Goal: Task Accomplishment & Management: Use online tool/utility

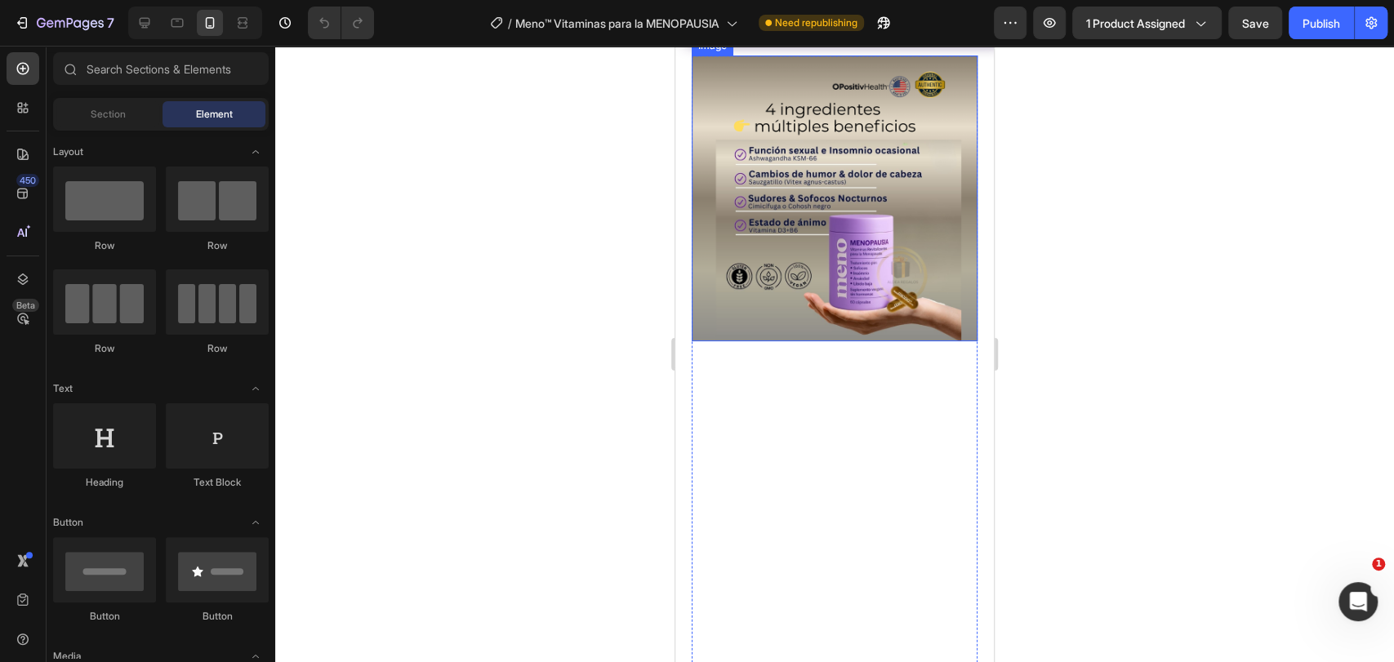
scroll to position [907, 0]
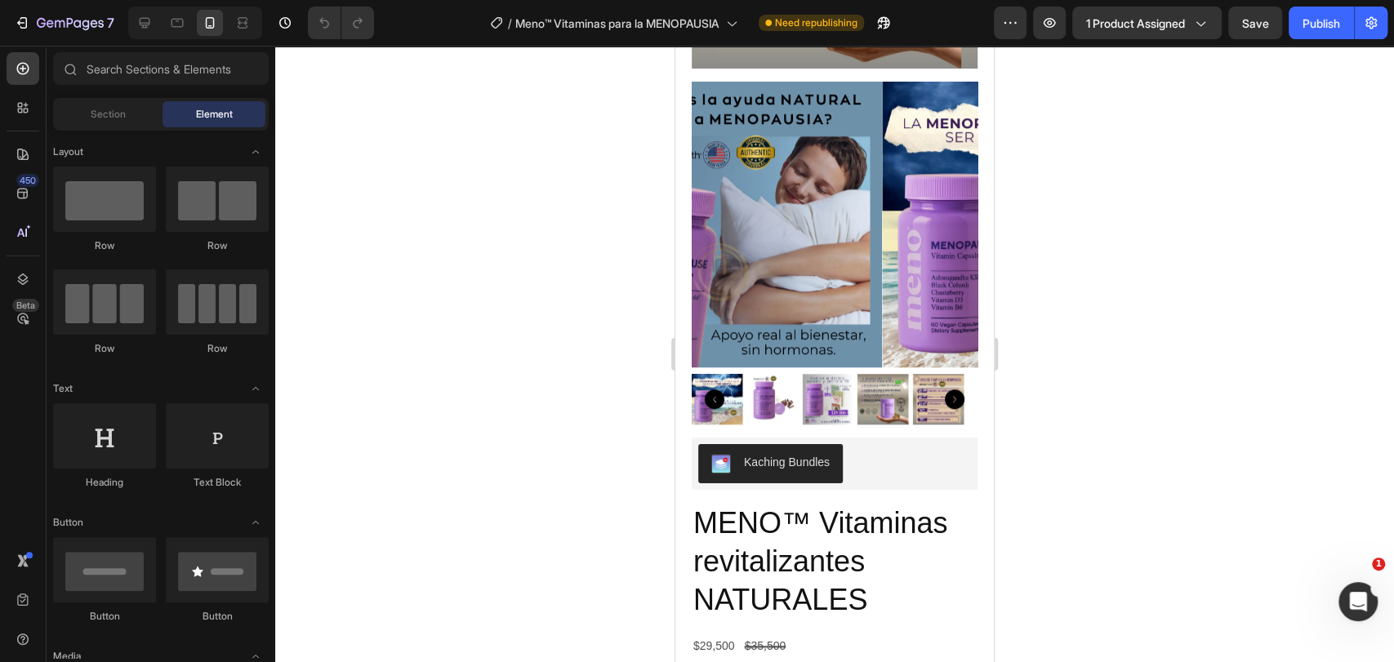
click at [1023, 266] on div at bounding box center [834, 354] width 1119 height 617
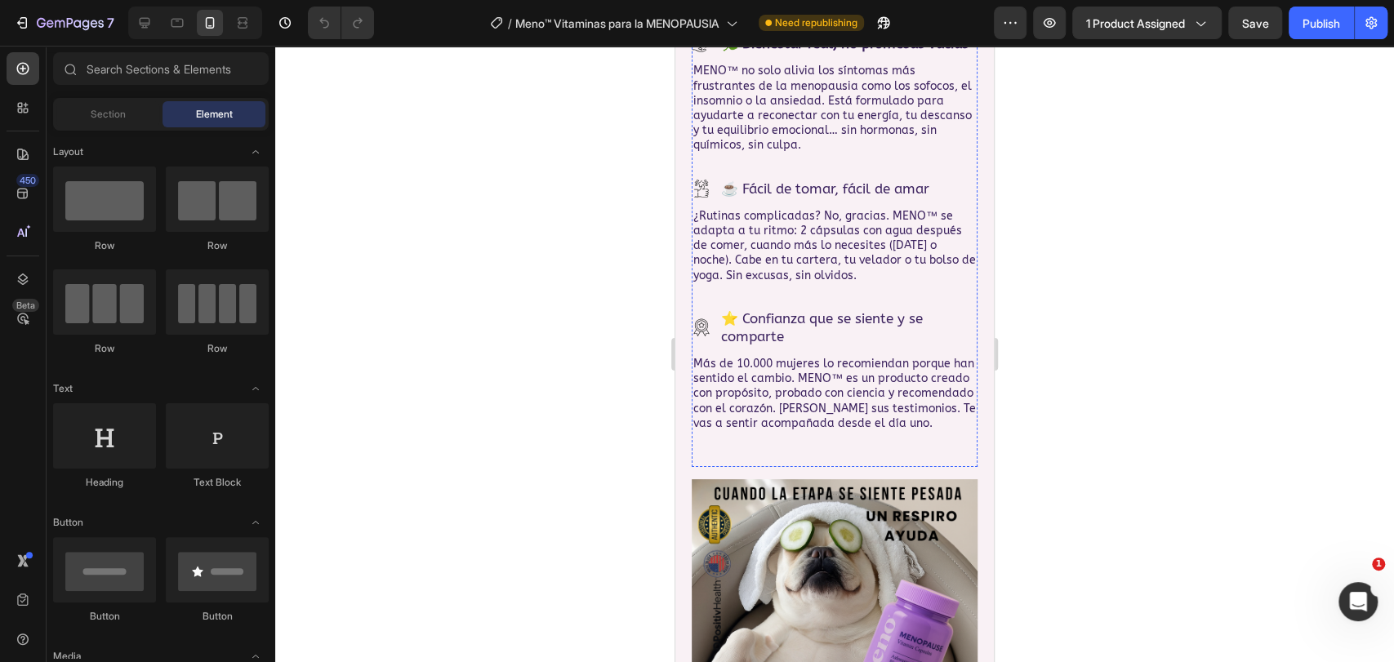
scroll to position [3992, 0]
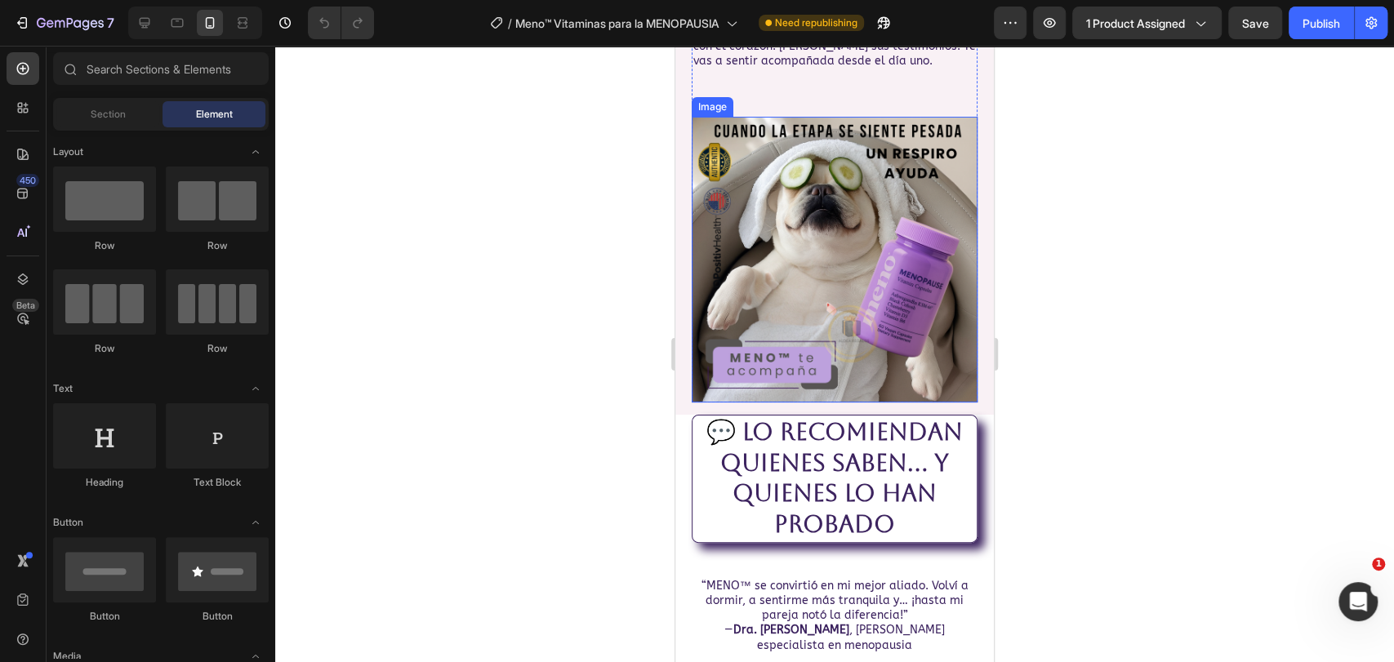
click at [874, 302] on img at bounding box center [835, 260] width 286 height 286
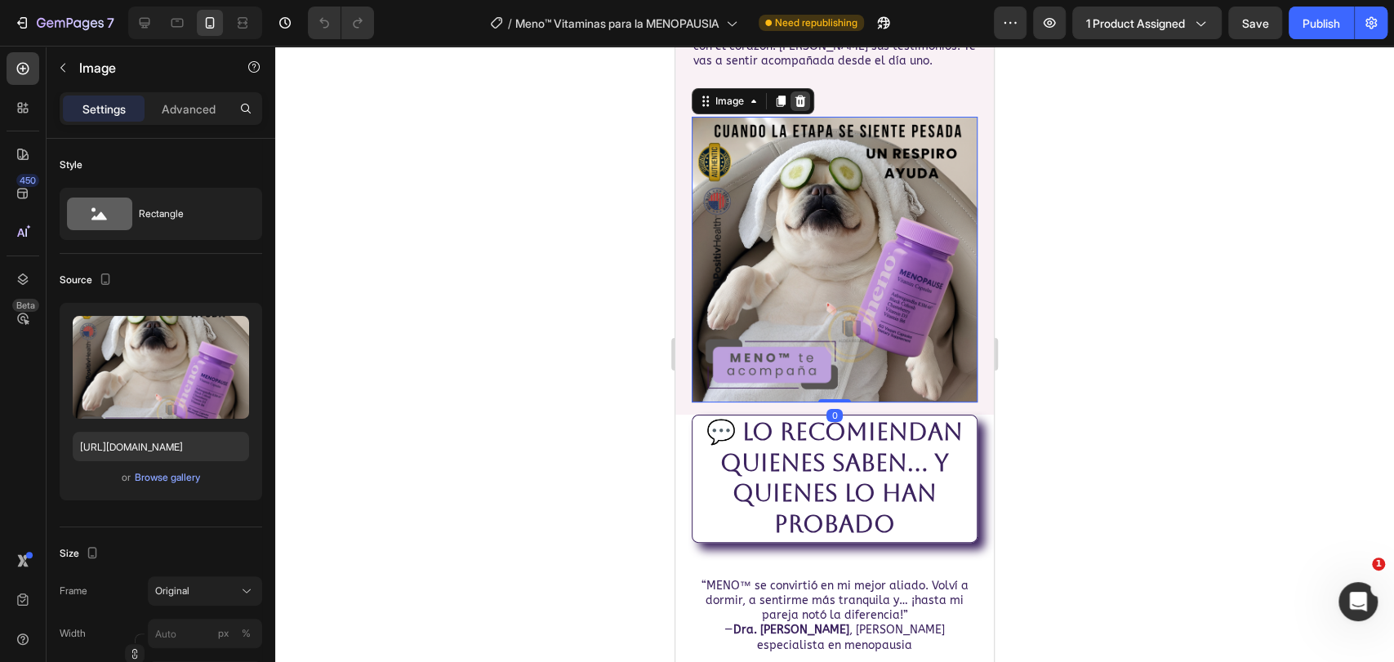
click at [801, 107] on icon at bounding box center [800, 101] width 11 height 11
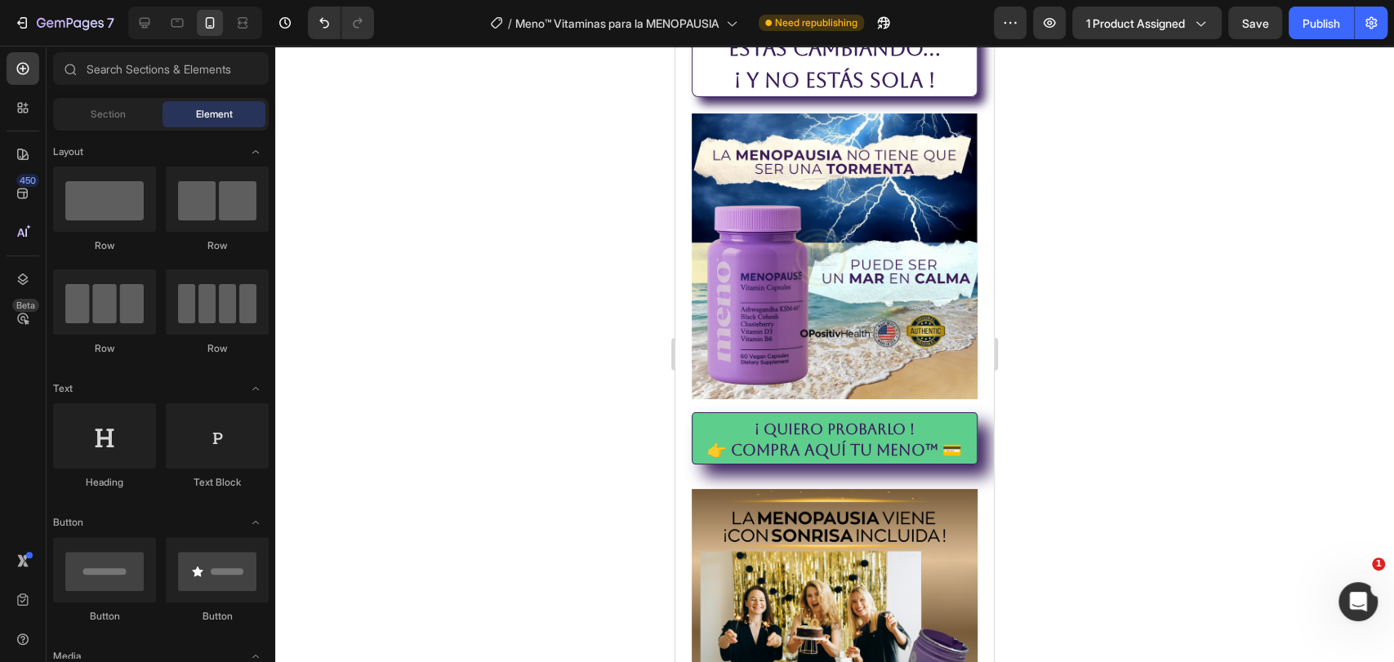
scroll to position [1930, 0]
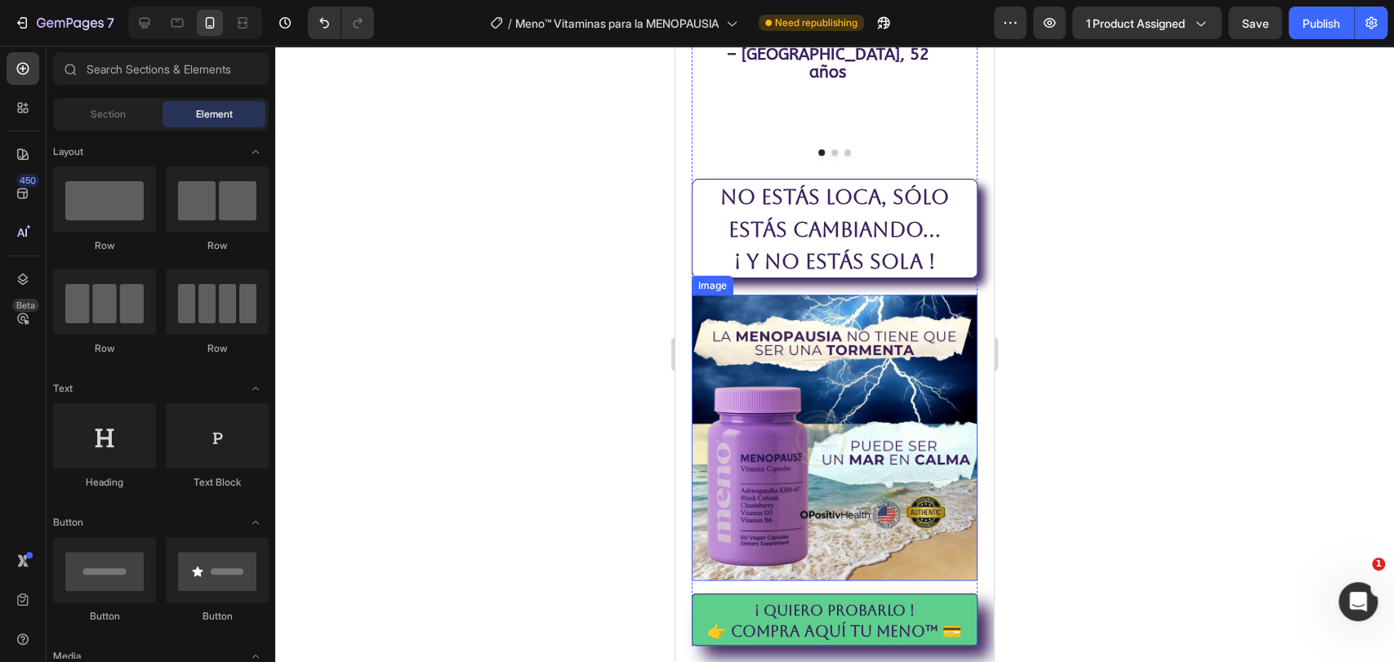
click at [862, 333] on img at bounding box center [835, 438] width 286 height 286
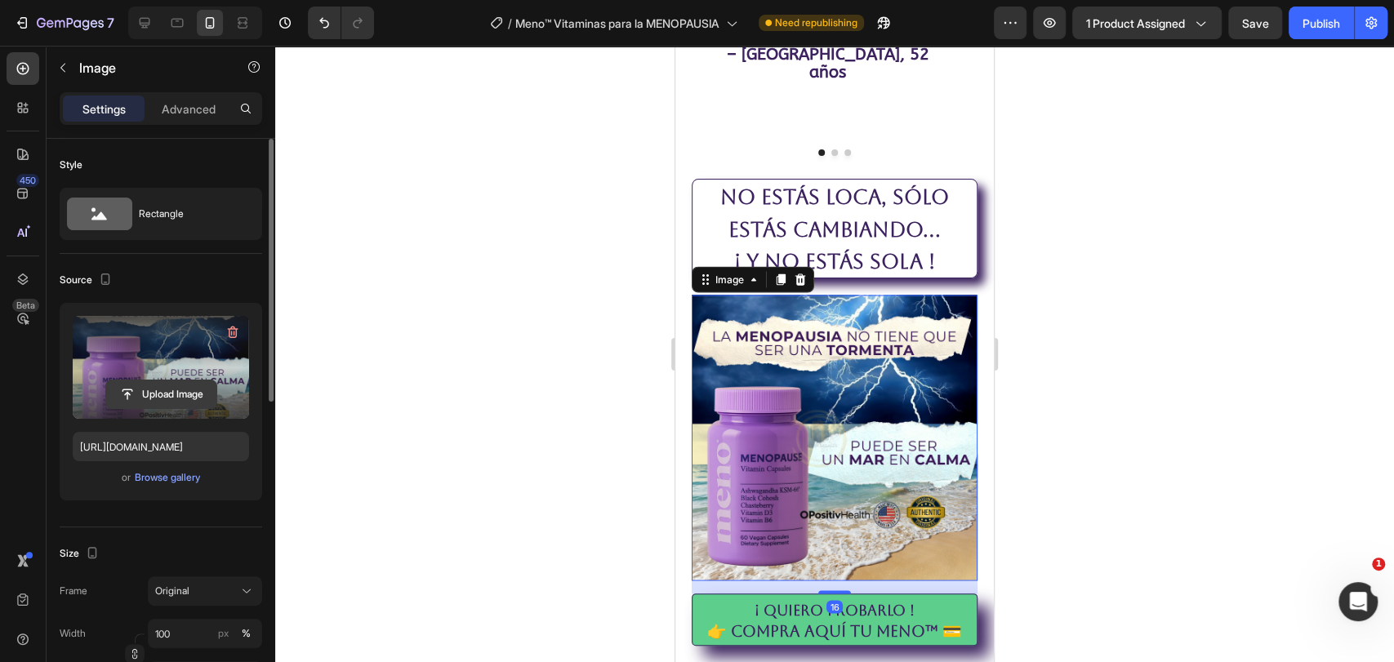
click at [160, 394] on input "file" at bounding box center [161, 395] width 110 height 28
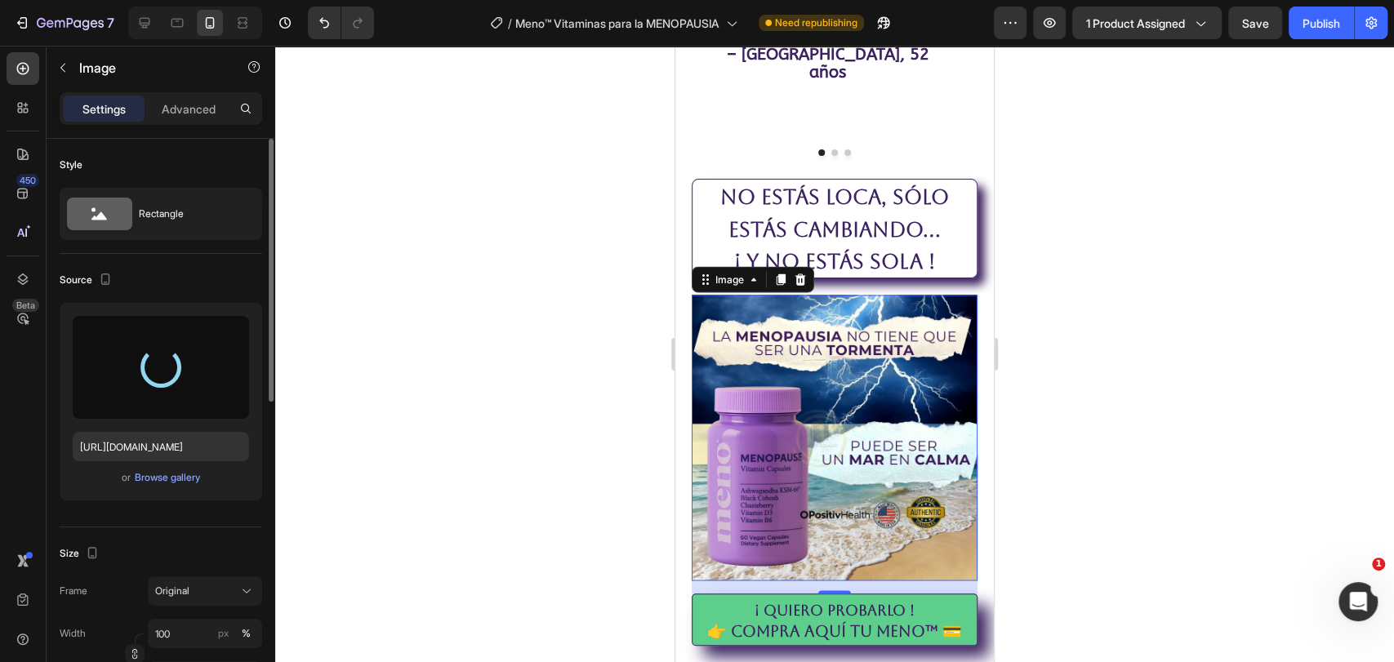
type input "[URL][DOMAIN_NAME]"
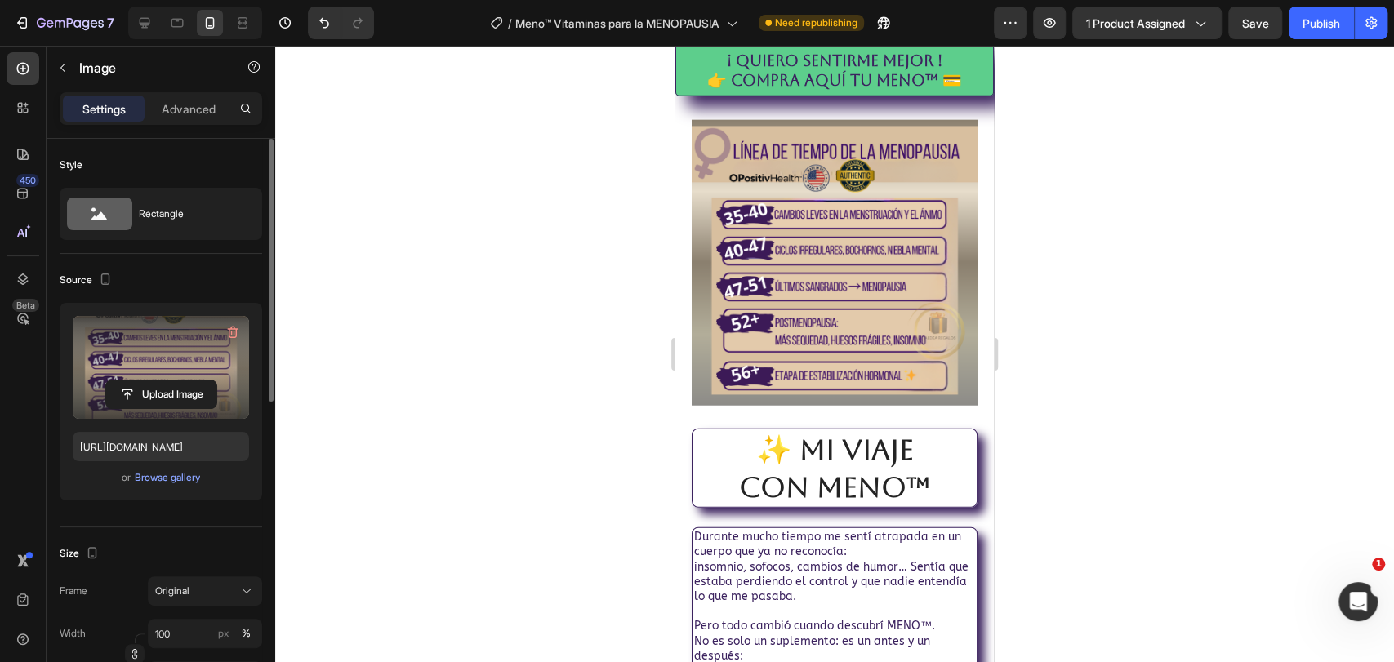
scroll to position [6987, 0]
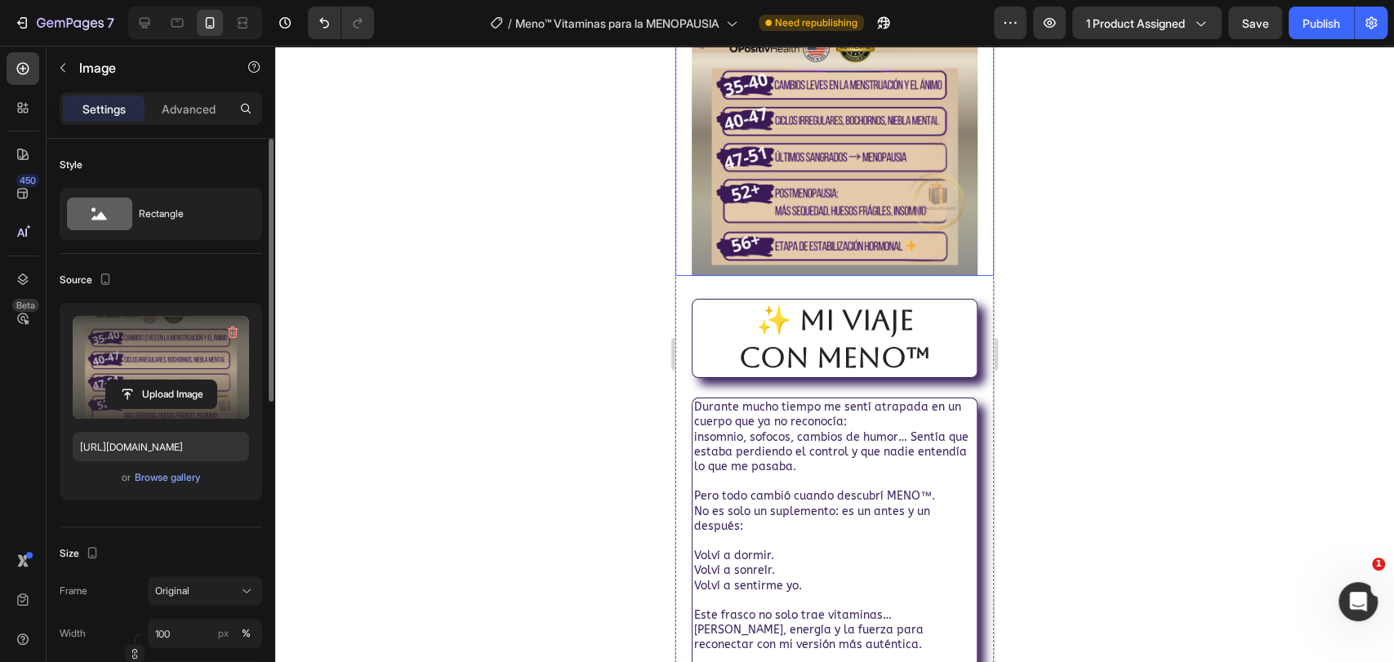
click at [810, 276] on img at bounding box center [835, 133] width 286 height 286
click at [150, 390] on input "file" at bounding box center [161, 395] width 110 height 28
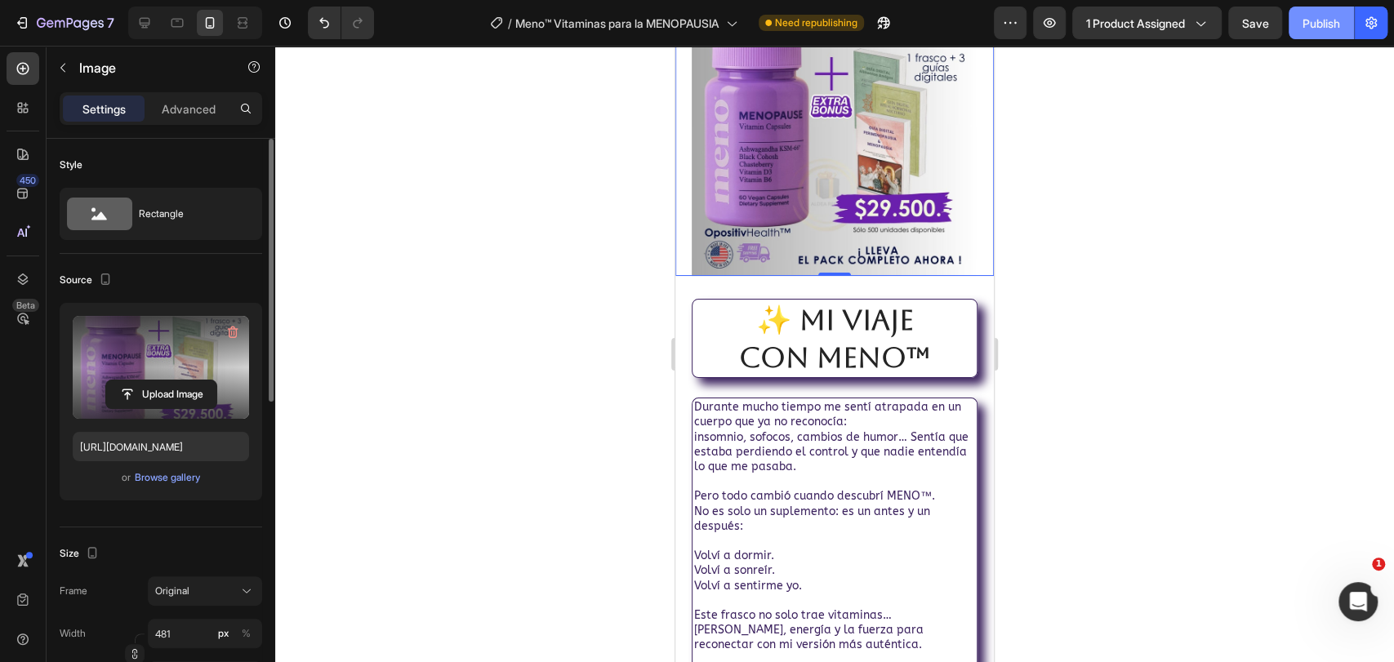
click at [1323, 25] on div "Publish" at bounding box center [1322, 23] width 38 height 17
click at [144, 20] on icon at bounding box center [144, 23] width 16 height 16
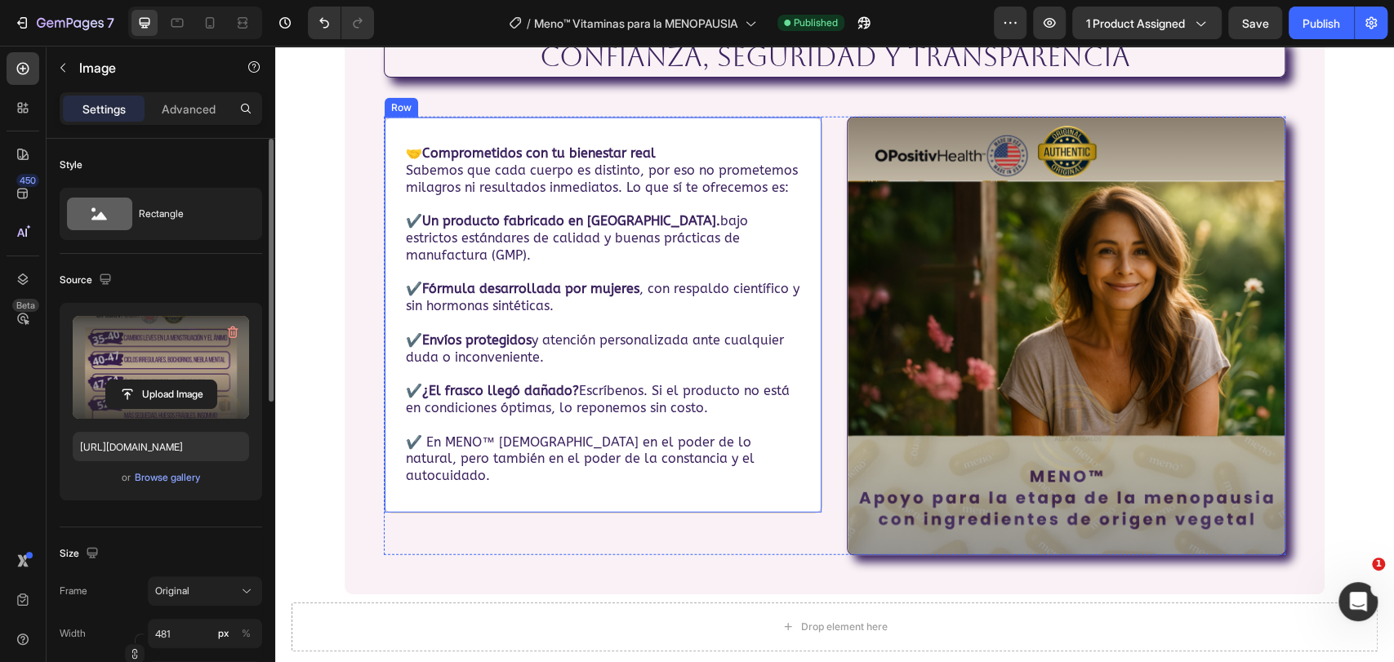
scroll to position [7427, 0]
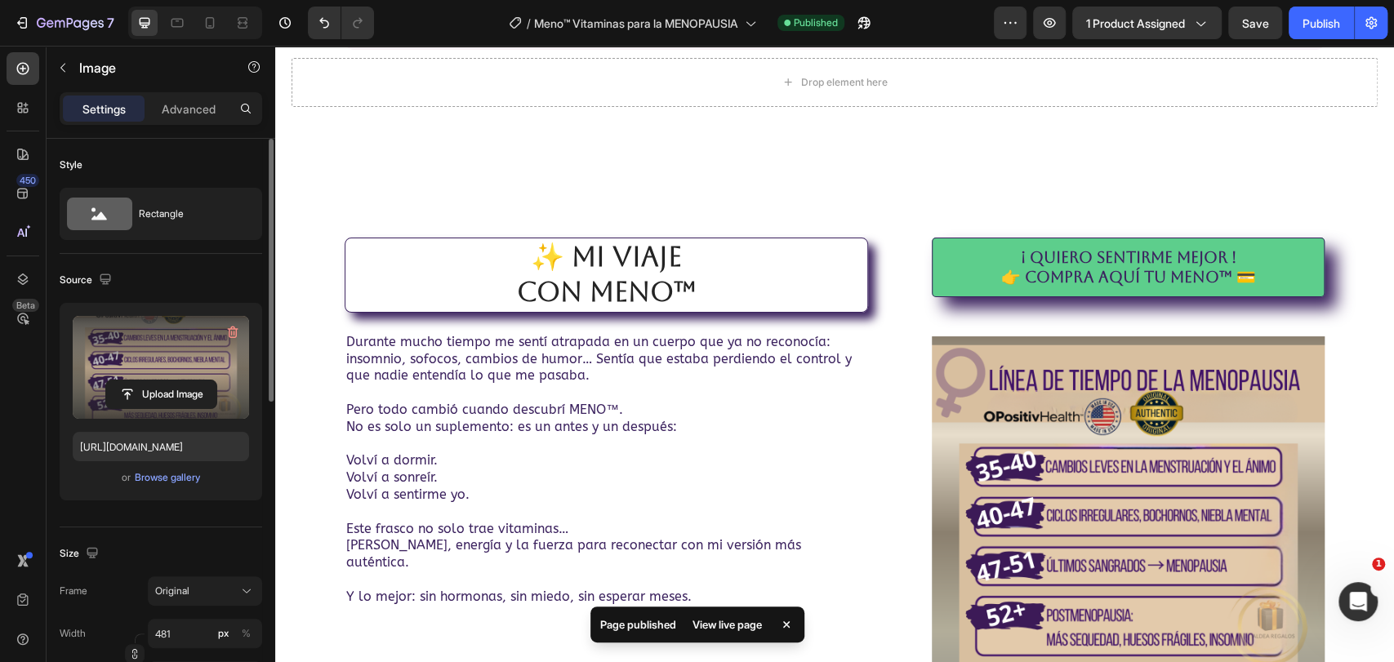
click at [1066, 485] on img at bounding box center [1128, 532] width 393 height 393
click at [170, 393] on input "file" at bounding box center [161, 395] width 110 height 28
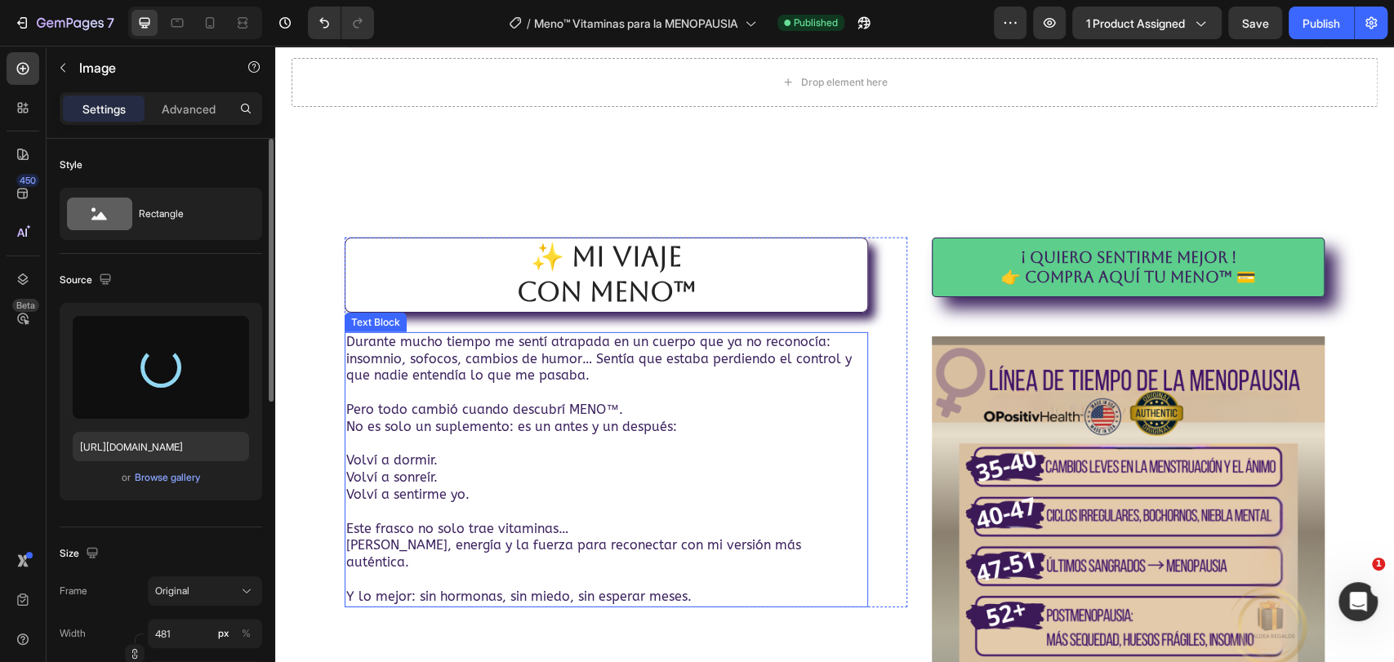
type input "[URL][DOMAIN_NAME]"
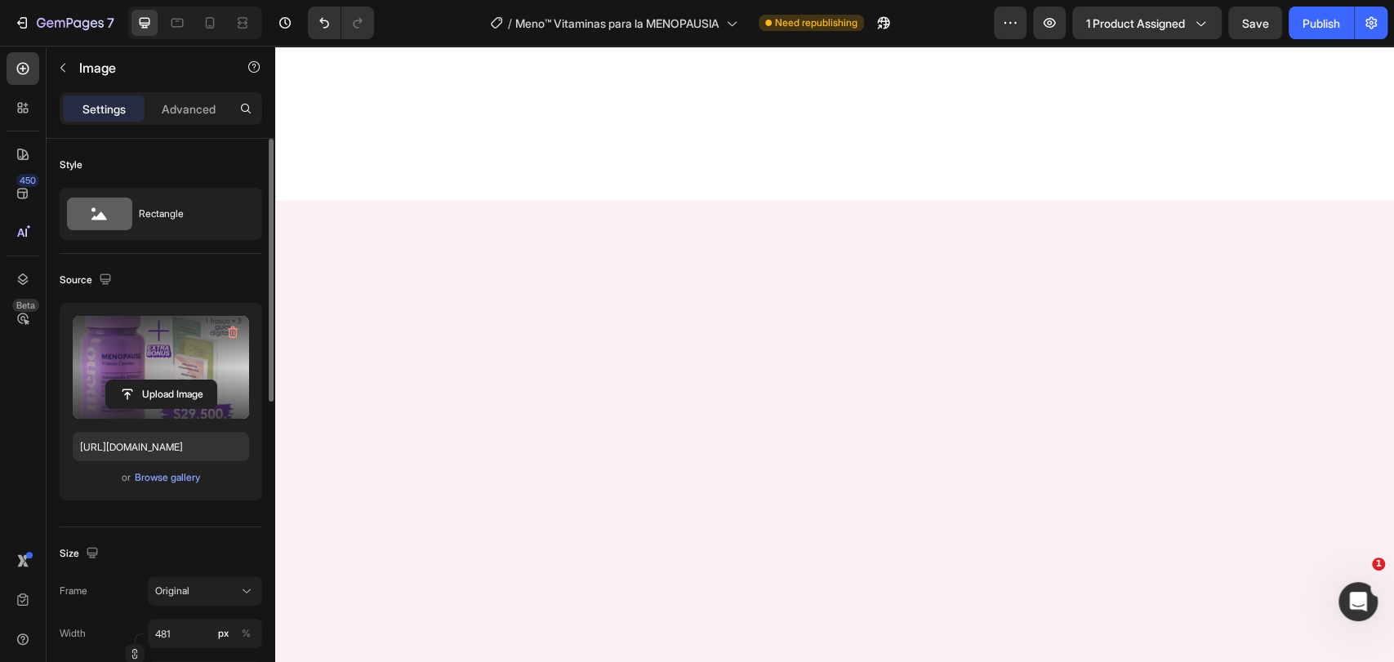
scroll to position [2087, 0]
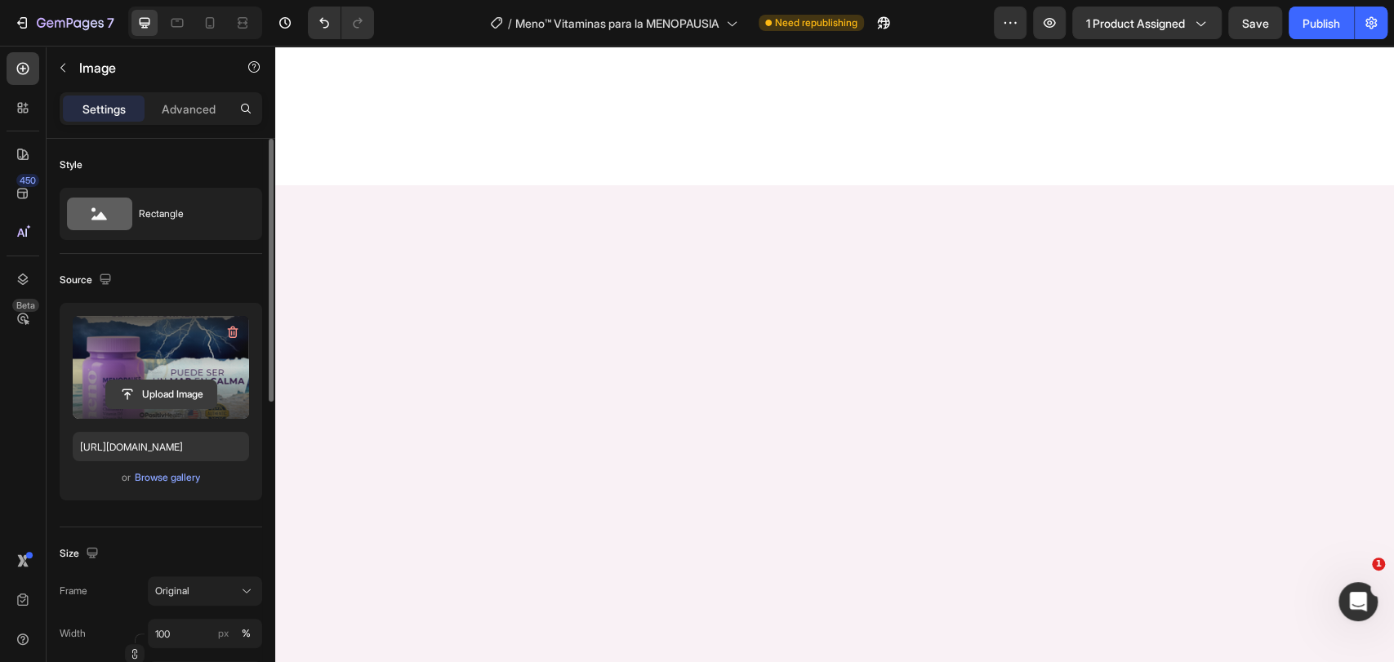
click at [194, 397] on input "file" at bounding box center [161, 395] width 110 height 28
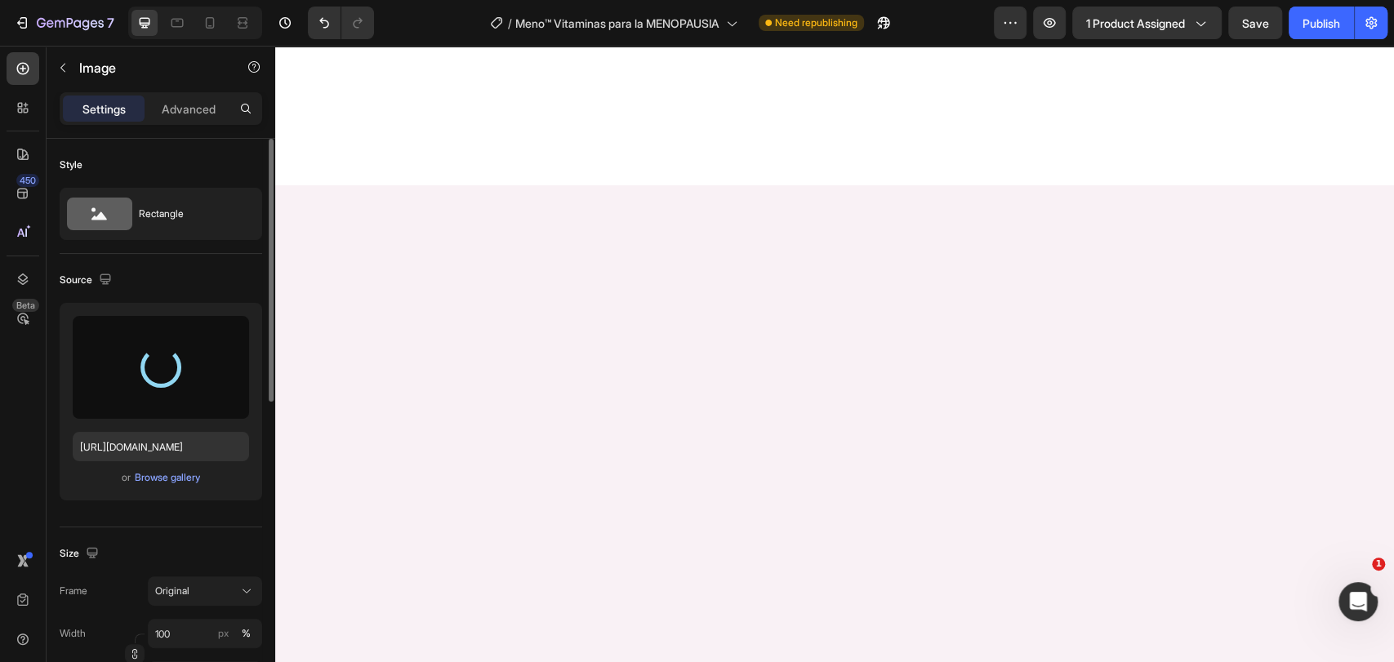
type input "[URL][DOMAIN_NAME]"
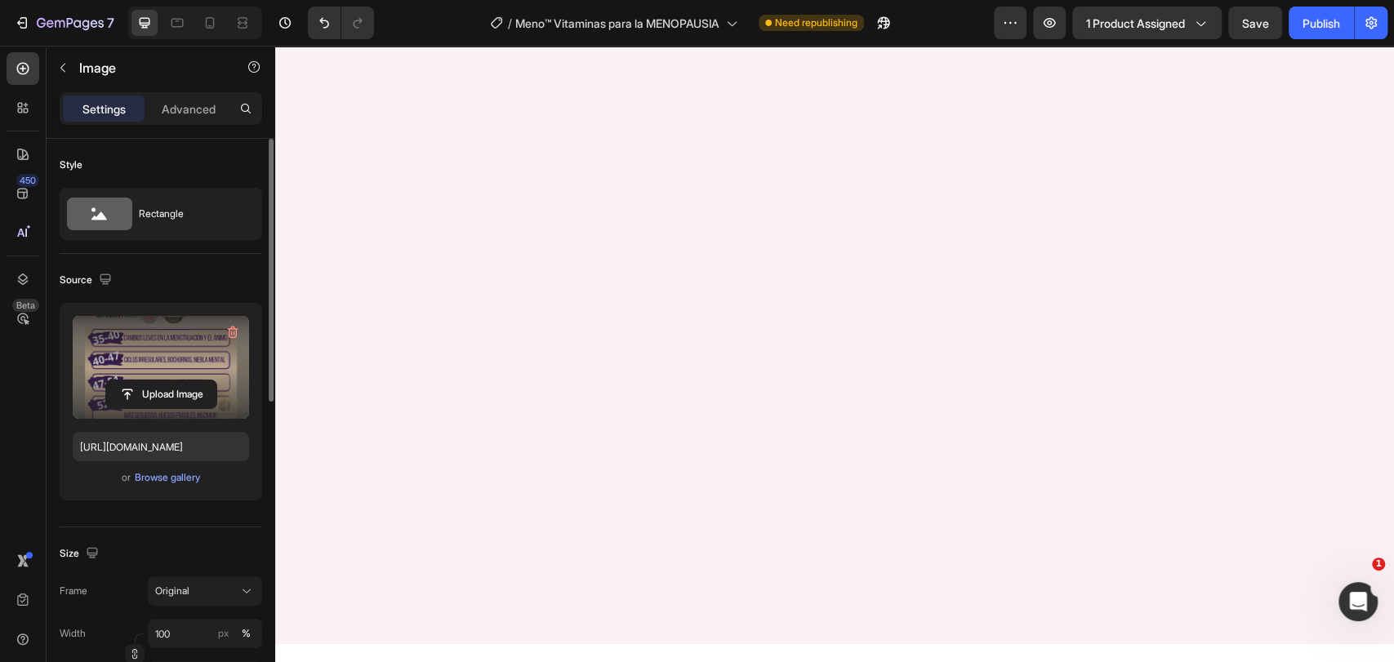
scroll to position [2722, 0]
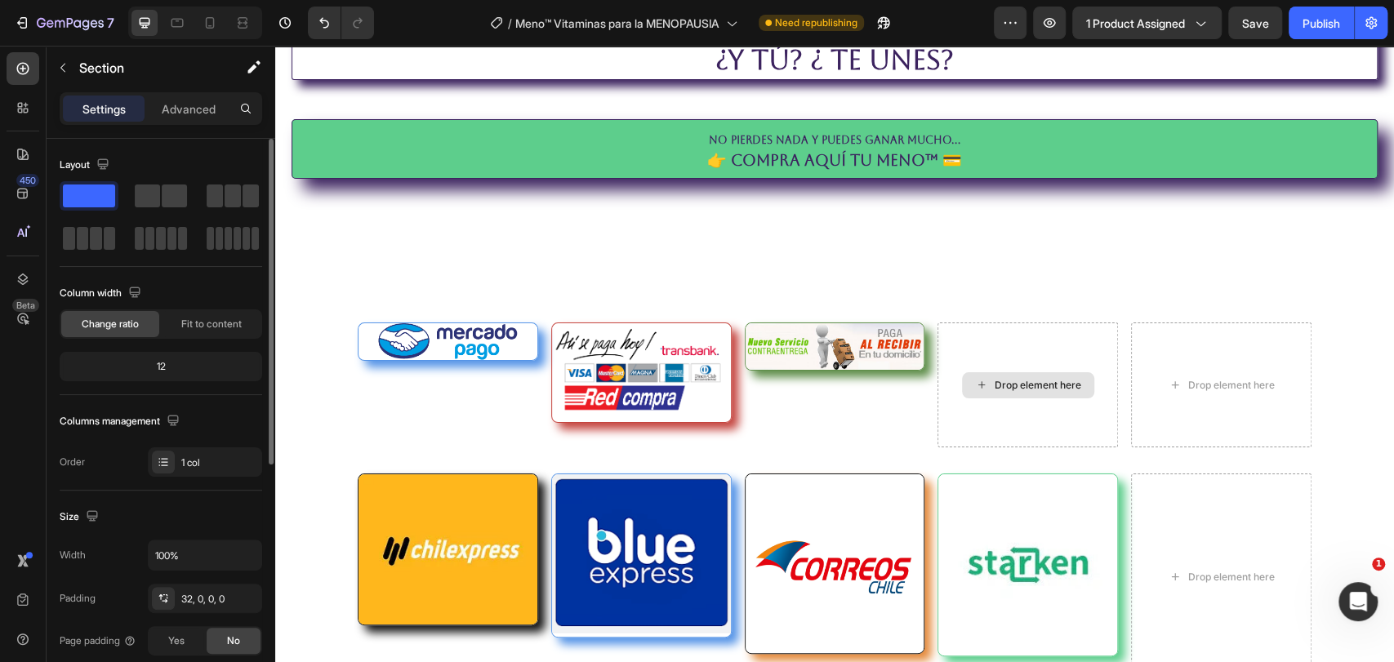
scroll to position [9075, 0]
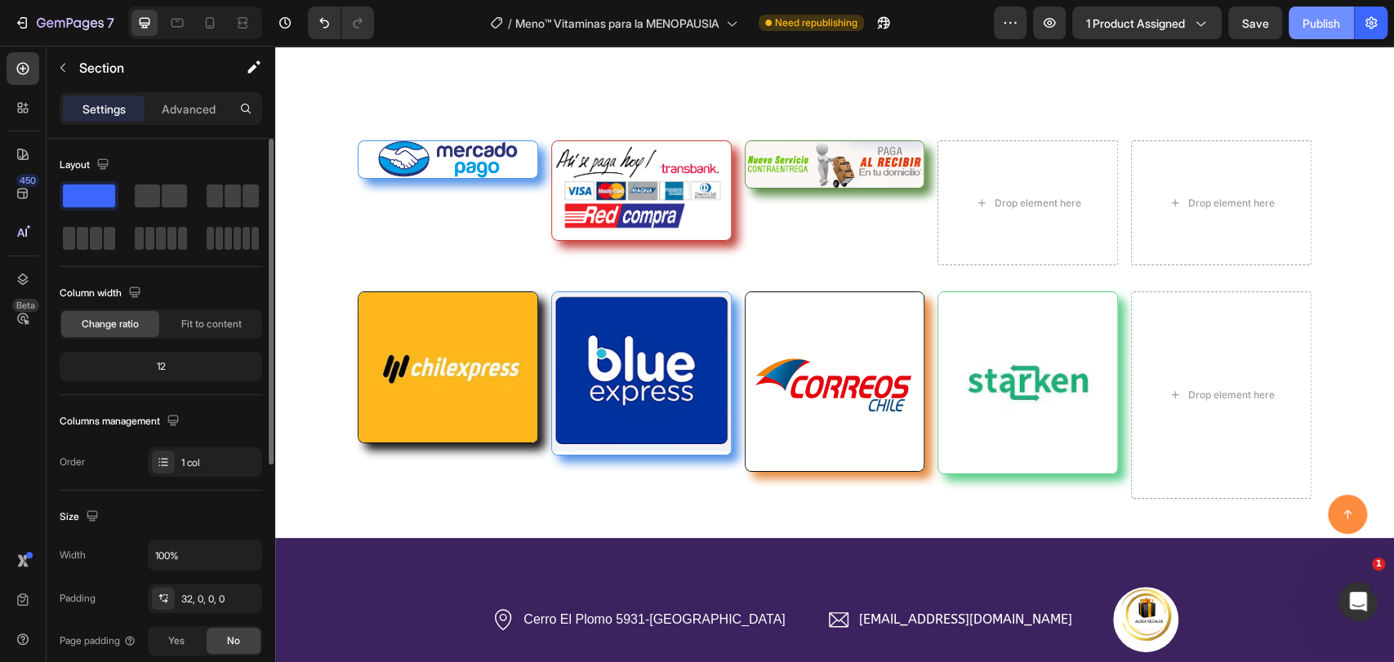
click at [1306, 21] on div "Publish" at bounding box center [1322, 23] width 38 height 17
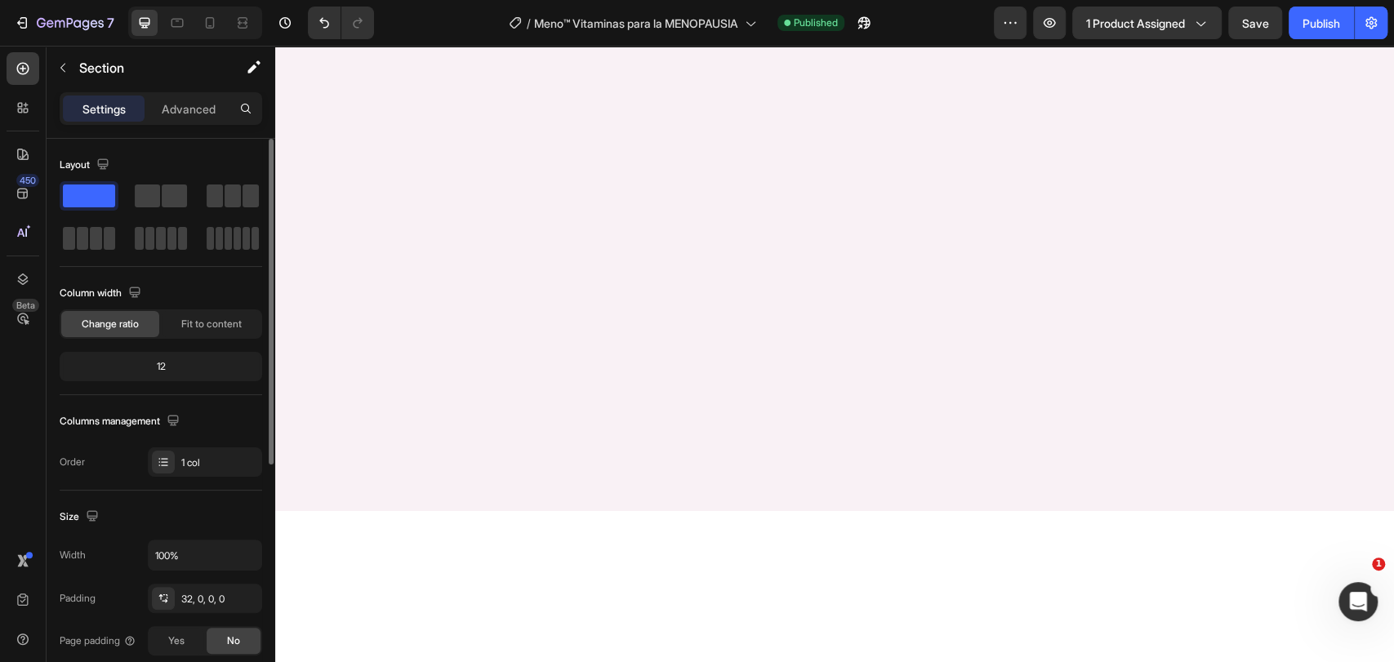
scroll to position [2722, 0]
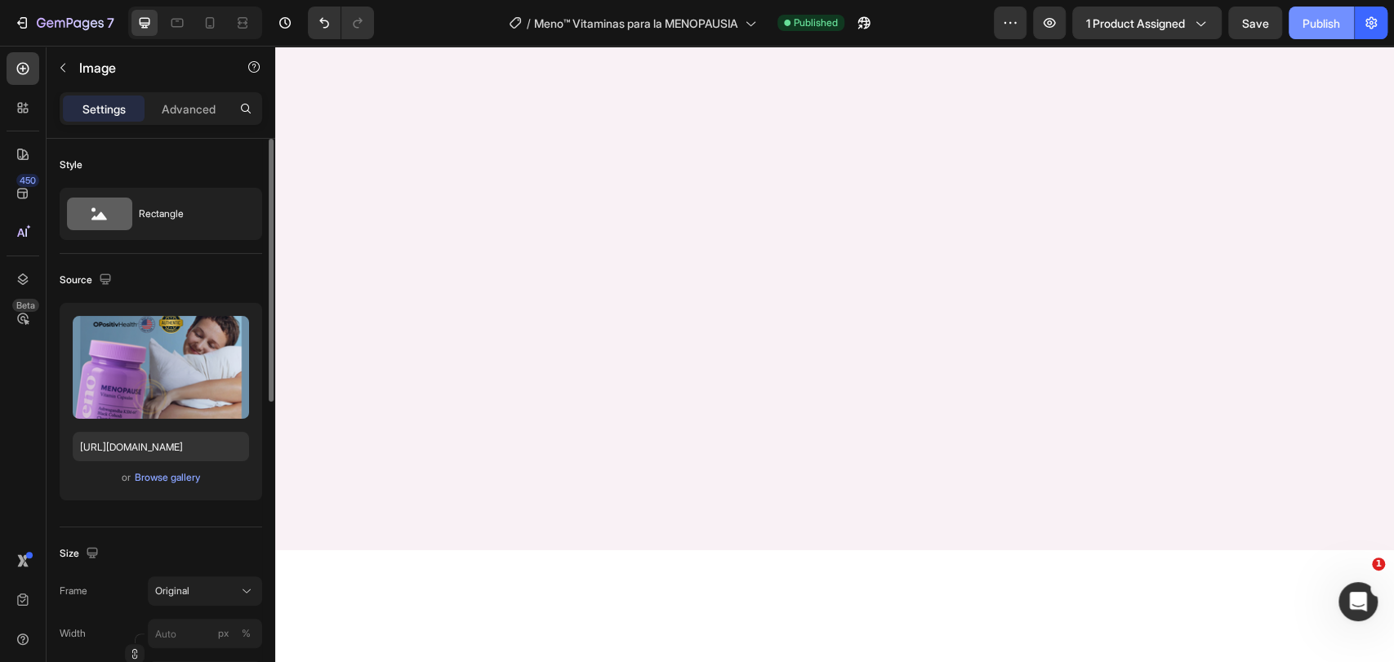
click at [1303, 29] on div "Publish" at bounding box center [1322, 23] width 38 height 17
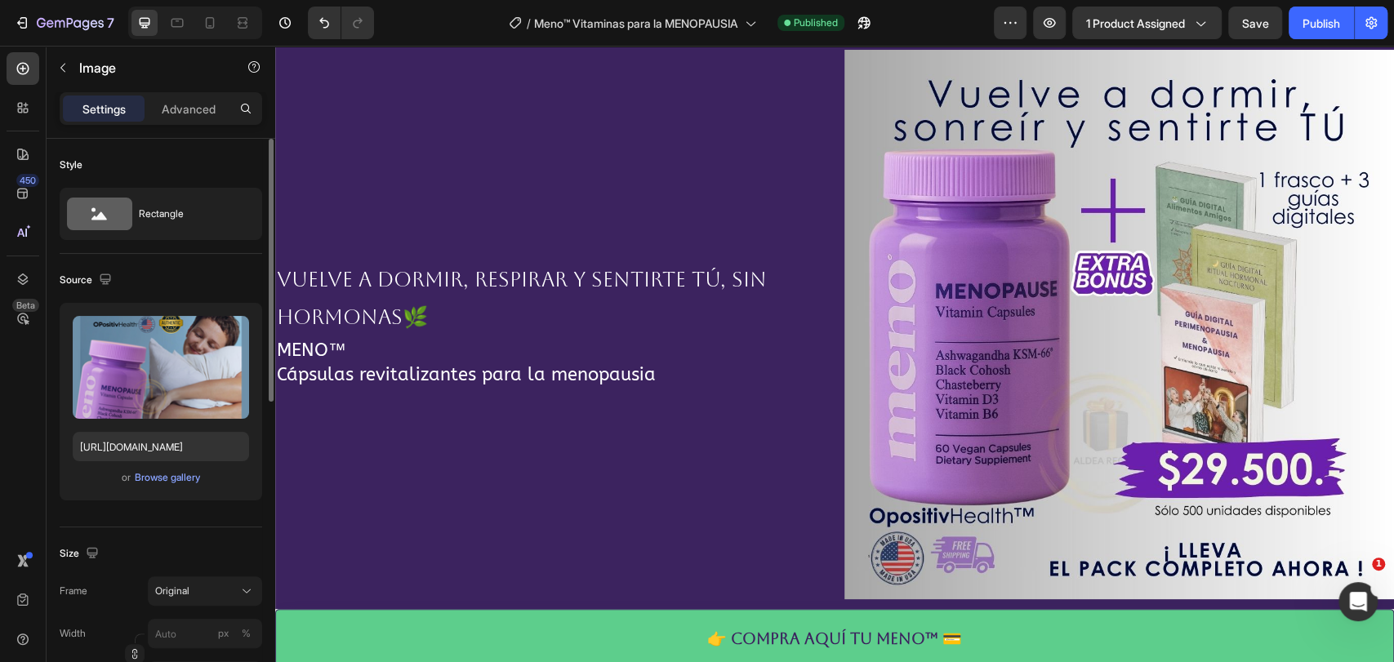
scroll to position [0, 0]
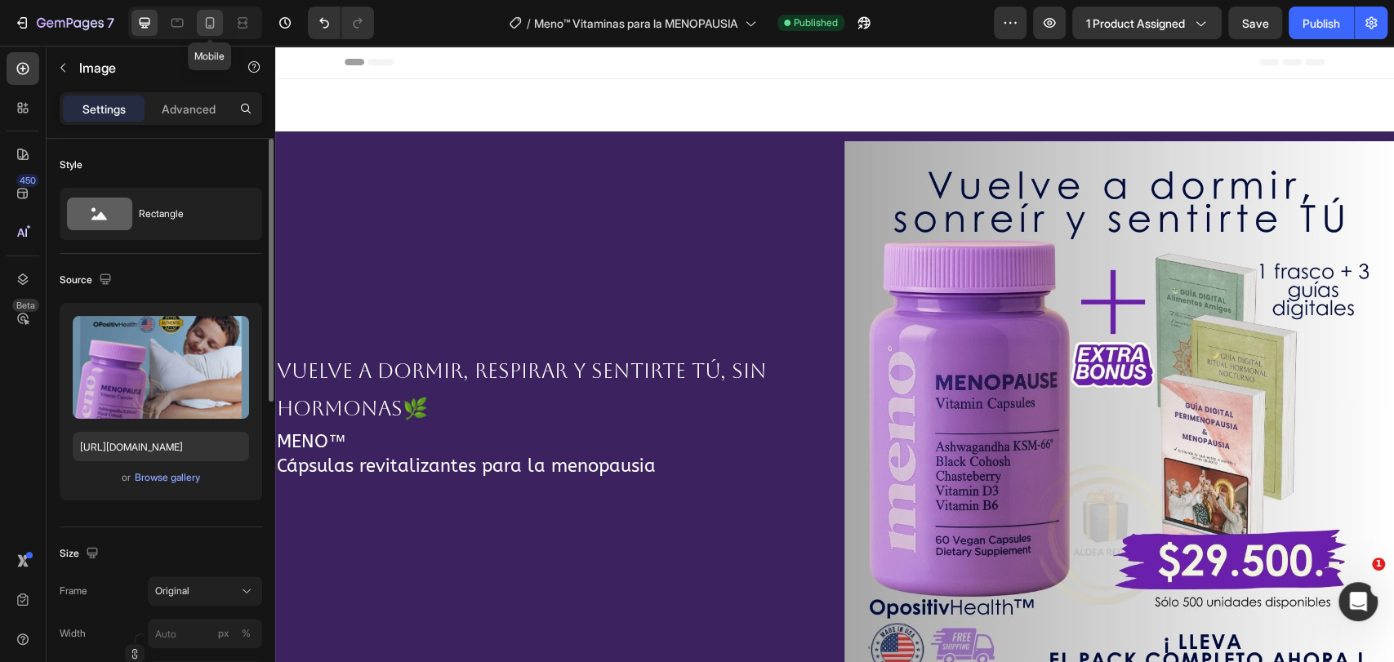
click at [214, 26] on icon at bounding box center [210, 22] width 9 height 11
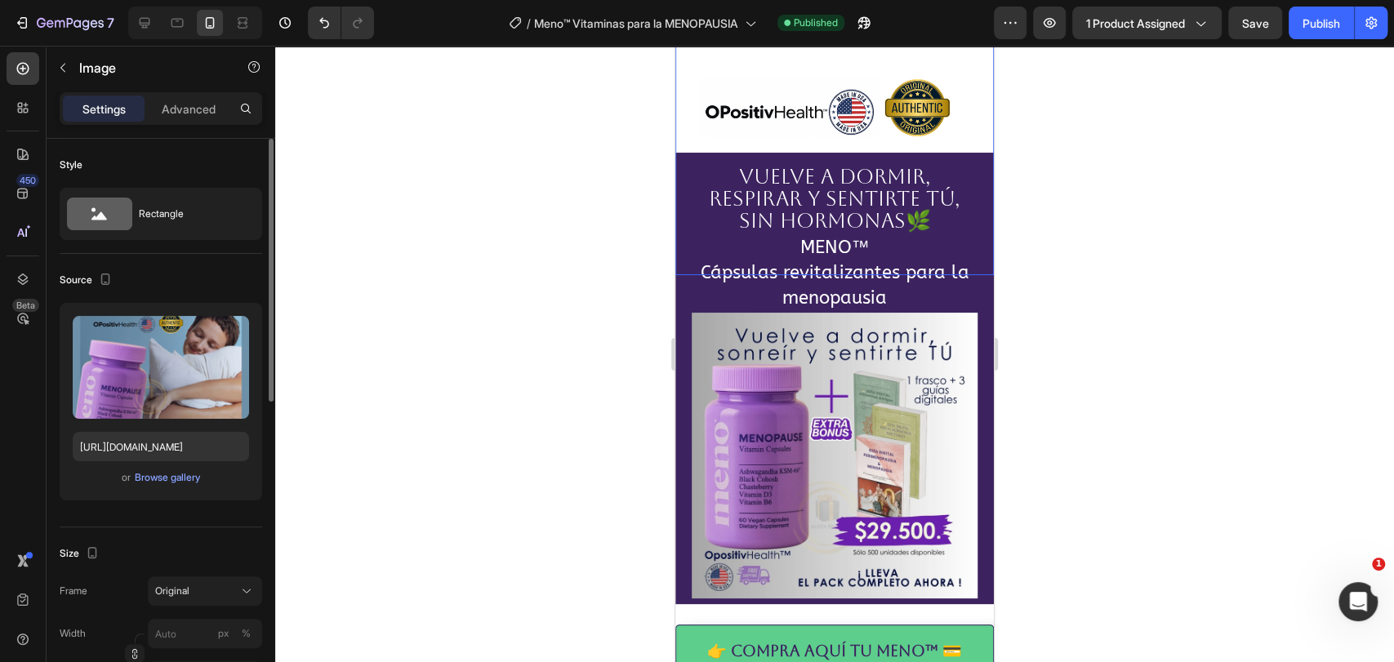
click at [844, 112] on img at bounding box center [834, 116] width 319 height 319
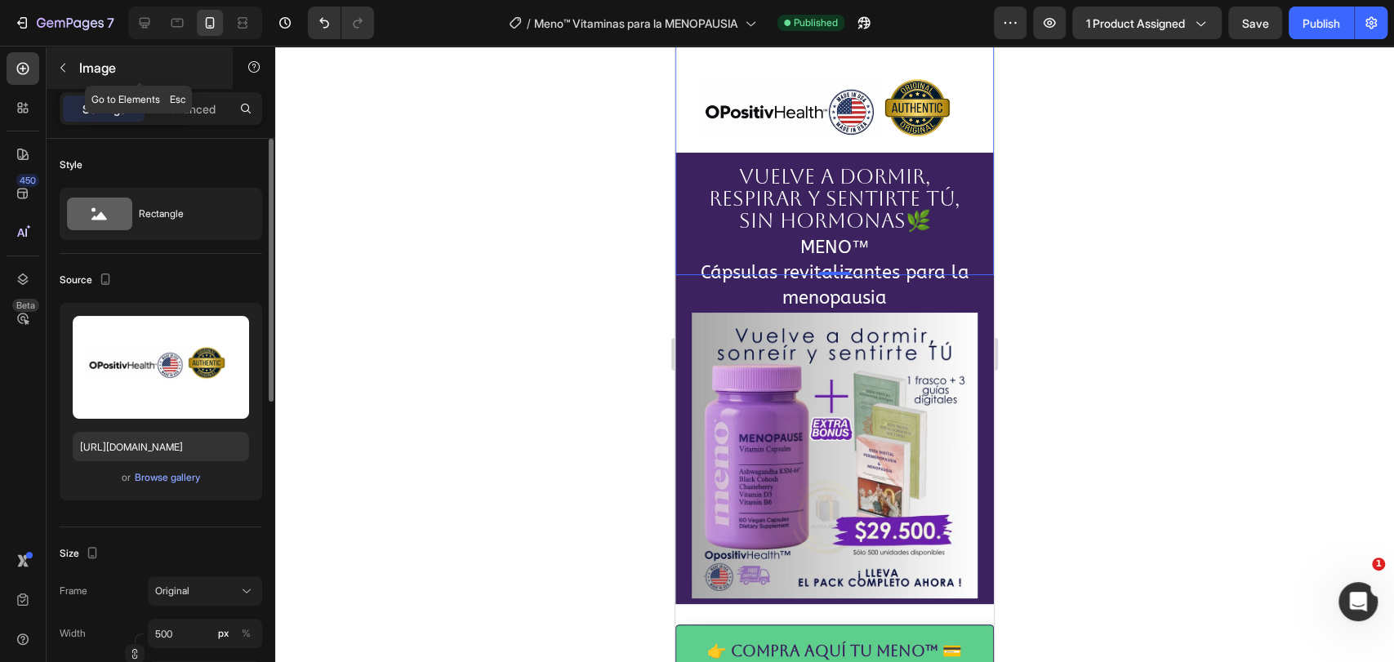
click at [65, 69] on icon "button" at bounding box center [62, 67] width 13 height 13
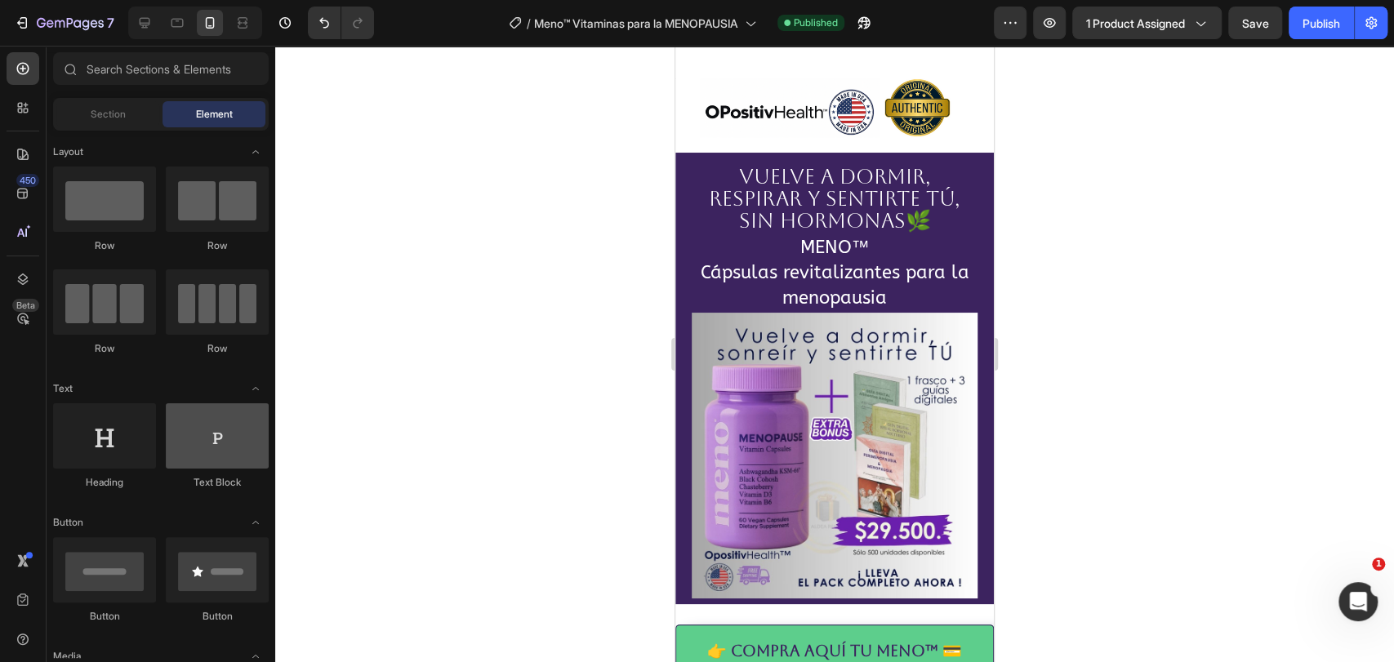
scroll to position [181, 0]
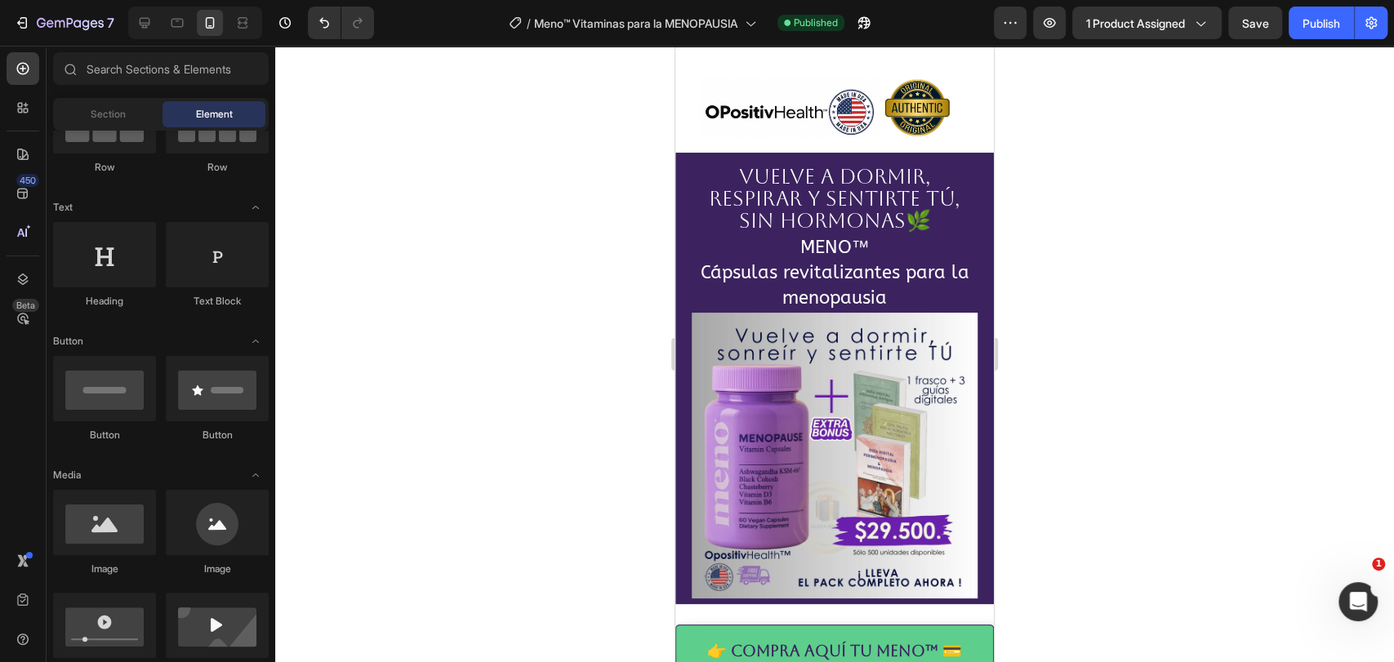
click at [529, 149] on div at bounding box center [834, 354] width 1119 height 617
click at [55, 23] on icon "button" at bounding box center [60, 23] width 10 height 7
